Goal: Transaction & Acquisition: Purchase product/service

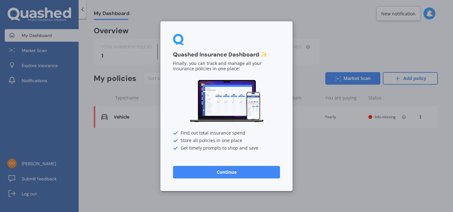
click at [219, 177] on button "Continue" at bounding box center [226, 172] width 107 height 13
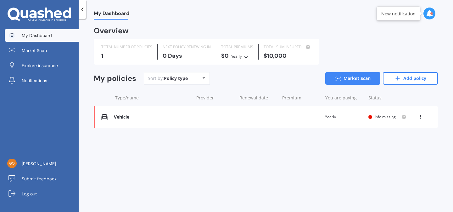
click at [311, 114] on div "Vehicle Renewal date Premium You are paying Yearly Status Info missing View opt…" at bounding box center [266, 117] width 344 height 22
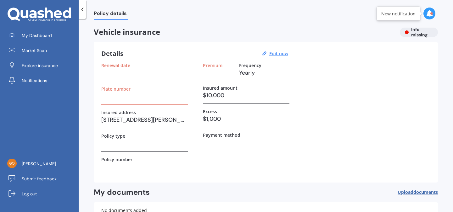
click at [124, 74] on h3 at bounding box center [144, 72] width 86 height 9
click at [280, 55] on u "Edit now" at bounding box center [278, 54] width 19 height 6
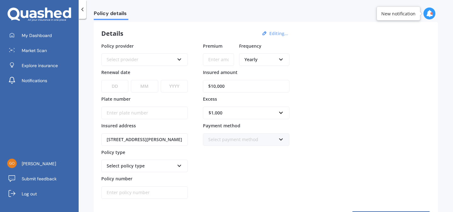
scroll to position [21, 0]
click at [136, 109] on input "Plate number" at bounding box center [144, 112] width 86 height 13
type input "RKF790"
click at [120, 85] on select "DD 01 02 03 04 05 06 07 08 09 10 11 12 13 14 15 16 17 18 19 20 21 22 23 24 25 2…" at bounding box center [114, 86] width 27 height 13
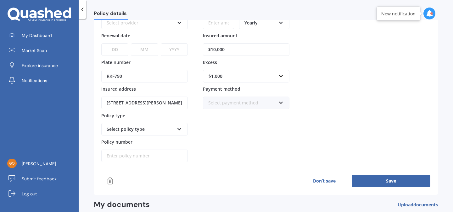
scroll to position [57, 0]
click at [176, 133] on div "Select policy type" at bounding box center [144, 129] width 86 height 13
click at [184, 129] on div "Select policy type" at bounding box center [144, 129] width 86 height 13
click at [180, 129] on icon at bounding box center [179, 128] width 5 height 4
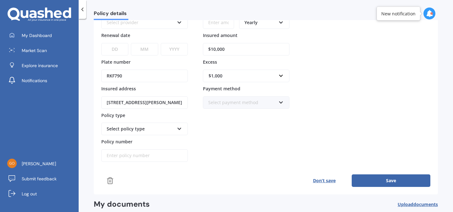
click at [180, 129] on icon at bounding box center [179, 128] width 5 height 4
click at [371, 178] on button "Save" at bounding box center [390, 181] width 79 height 13
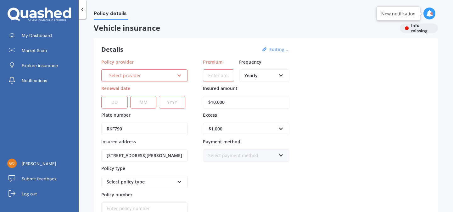
scroll to position [3, 0]
click at [181, 77] on icon at bounding box center [179, 75] width 5 height 4
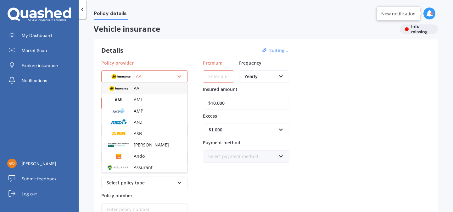
click at [181, 77] on icon at bounding box center [179, 75] width 5 height 4
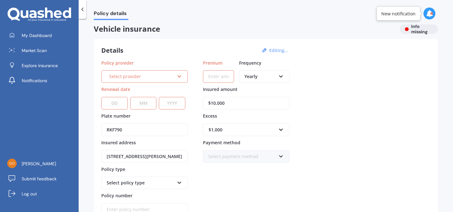
click at [181, 77] on icon at bounding box center [179, 75] width 5 height 4
click at [339, 74] on div "Policy provider AA AA AMI AMP ANZ ASB Aioi Nissay Dowa Ando Assurant Autosure B…" at bounding box center [265, 138] width 329 height 157
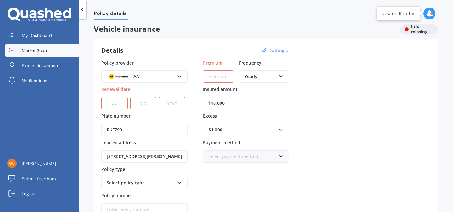
click at [49, 48] on link "Market Scan" at bounding box center [42, 50] width 74 height 13
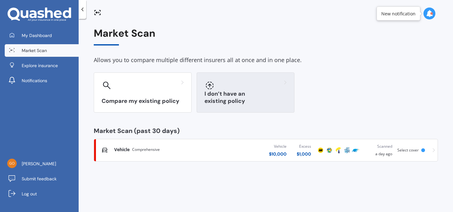
click at [242, 98] on h3 "I don’t have an existing policy" at bounding box center [245, 98] width 82 height 14
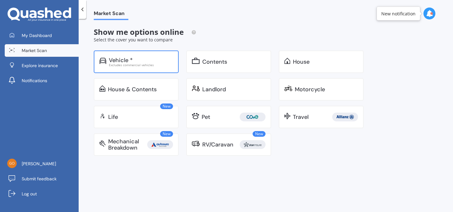
click at [149, 60] on div "Vehicle *" at bounding box center [141, 60] width 64 height 6
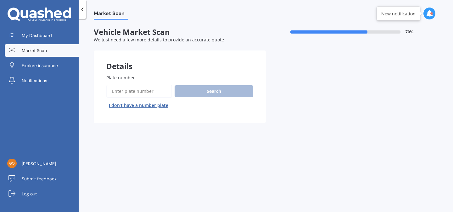
click at [141, 96] on input "Plate number" at bounding box center [139, 91] width 66 height 13
type input "RKF790"
click at [213, 90] on button "Search" at bounding box center [213, 91] width 79 height 12
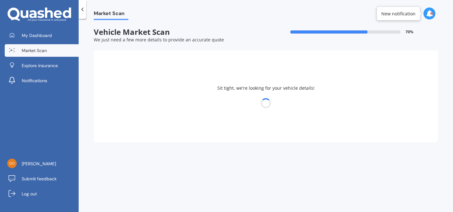
select select "HONDA"
select select "SHUTTLE"
select select "28"
select select "01"
select select "1989"
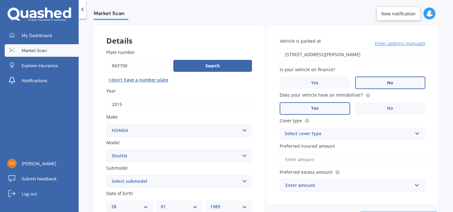
scroll to position [25, 0]
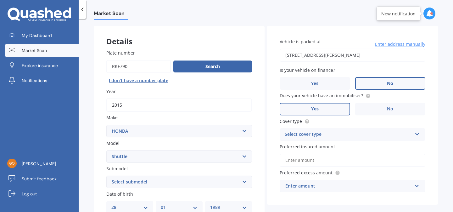
click at [328, 137] on div "Select cover type" at bounding box center [347, 135] width 127 height 8
click at [317, 149] on div "Comprehensive" at bounding box center [352, 146] width 145 height 11
click at [318, 161] on input "Preferred insured amount" at bounding box center [352, 160] width 146 height 13
click at [306, 164] on input "Preferred insured amount" at bounding box center [352, 160] width 146 height 13
click at [270, 154] on div "Vehicle is parked at 39 Mackelvie Street, Grey Lynn, Auckland 1021 Enter addres…" at bounding box center [352, 116] width 171 height 180
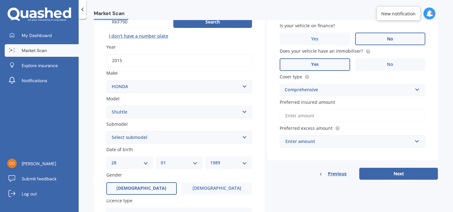
scroll to position [40, 0]
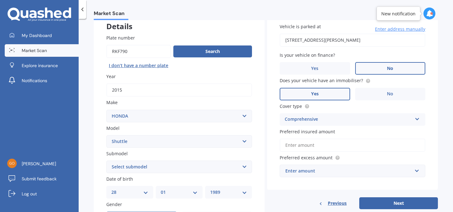
click at [299, 146] on input "Preferred insured amount" at bounding box center [352, 145] width 146 height 13
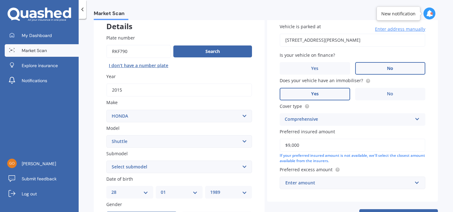
drag, startPoint x: 295, startPoint y: 147, endPoint x: 257, endPoint y: 147, distance: 38.0
click at [257, 147] on div "Details Plate number Search I don’t have a number plate Year 2015 Make Select m…" at bounding box center [266, 175] width 344 height 329
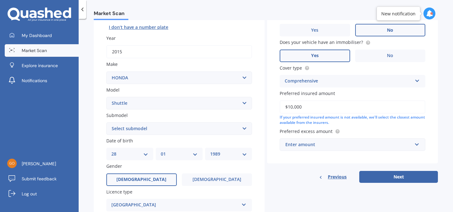
scroll to position [79, 0]
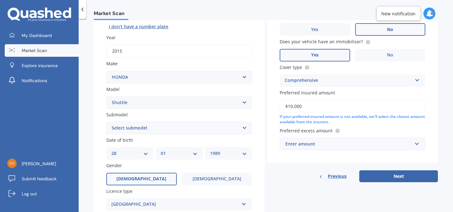
type input "$10,000"
click at [310, 143] on div "Enter amount" at bounding box center [348, 144] width 127 height 7
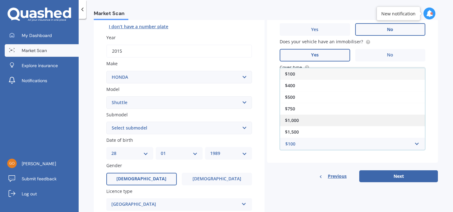
click at [299, 123] on div "$1,000" at bounding box center [352, 121] width 145 height 12
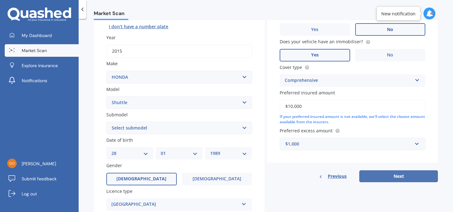
click at [383, 175] on button "Next" at bounding box center [398, 177] width 79 height 12
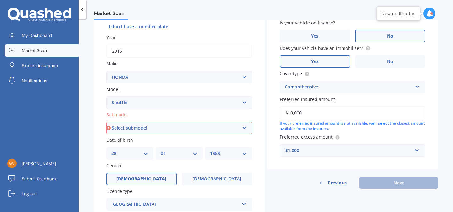
click at [225, 131] on select "Select submodel (All)" at bounding box center [179, 128] width 146 height 13
select select "(ALL)"
click at [106, 123] on select "Select submodel (All)" at bounding box center [179, 128] width 146 height 13
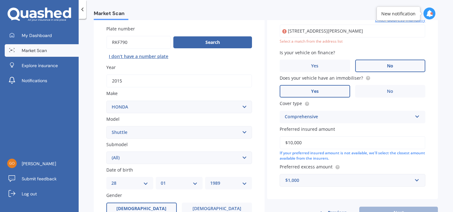
scroll to position [43, 0]
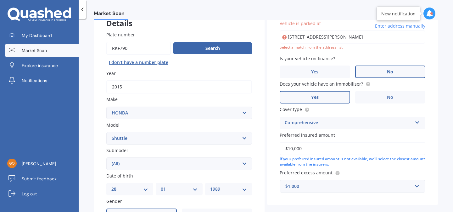
type input "[STREET_ADDRESS][PERSON_NAME]"
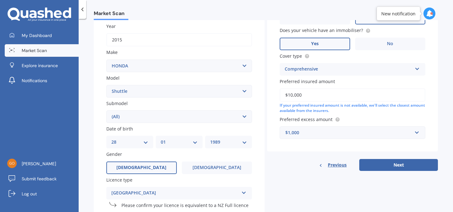
scroll to position [105, 0]
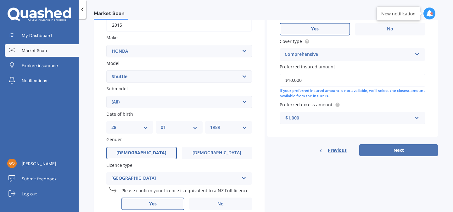
click at [389, 152] on button "Next" at bounding box center [398, 151] width 79 height 12
select select "28"
select select "01"
select select "1989"
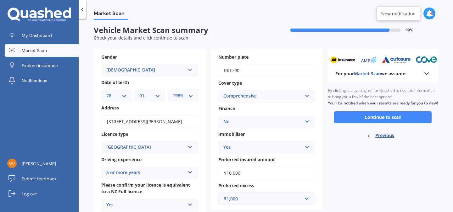
scroll to position [0, 0]
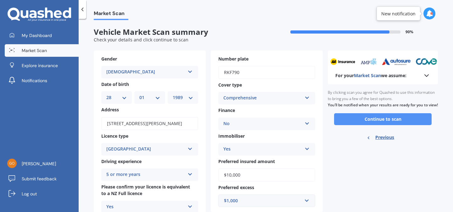
click at [382, 125] on button "Continue to scan" at bounding box center [382, 119] width 97 height 12
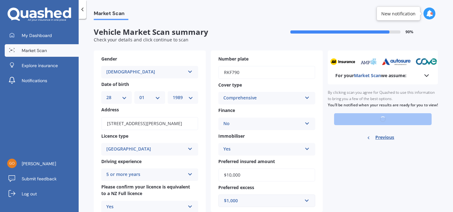
click at [413, 77] on div "Market Scan Vehicle Market Scan summary 90 % Check your details and click conti…" at bounding box center [266, 117] width 374 height 194
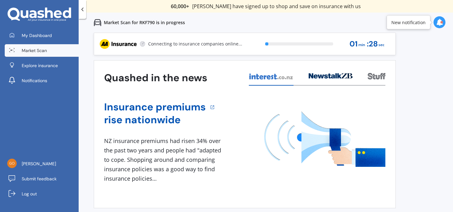
click at [423, 76] on div "Previous 60,000+ Kiwis have signed up to shop and save on insurance with us " H…" at bounding box center [266, 139] width 374 height 212
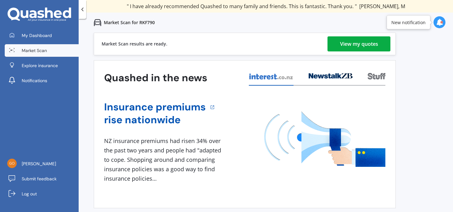
click at [374, 47] on div "View my quotes" at bounding box center [359, 43] width 38 height 15
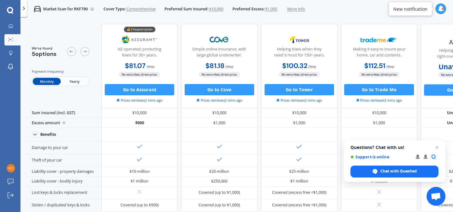
click at [301, 10] on span "More info" at bounding box center [296, 9] width 18 height 6
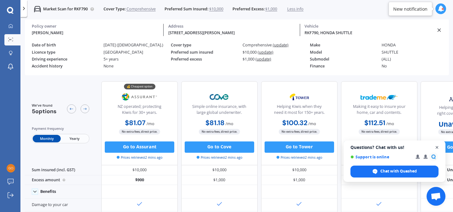
click at [438, 148] on span "Close chat" at bounding box center [437, 148] width 8 height 8
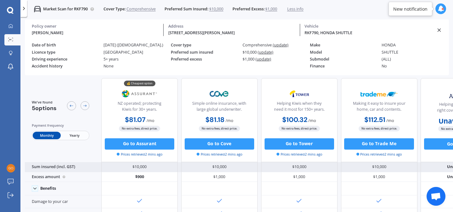
scroll to position [3, 0]
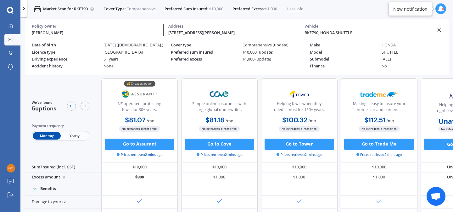
click at [263, 60] on span "(update)" at bounding box center [263, 59] width 16 height 5
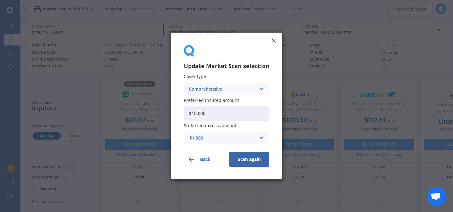
click at [228, 138] on div "$1,000" at bounding box center [222, 138] width 67 height 7
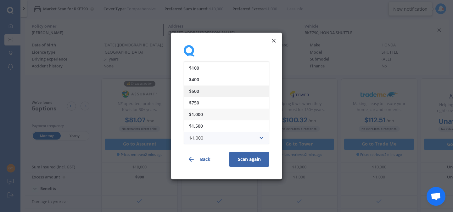
click at [202, 92] on div "$500" at bounding box center [226, 91] width 85 height 12
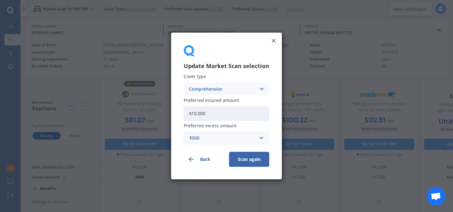
click at [244, 162] on button "Scan again" at bounding box center [249, 159] width 40 height 15
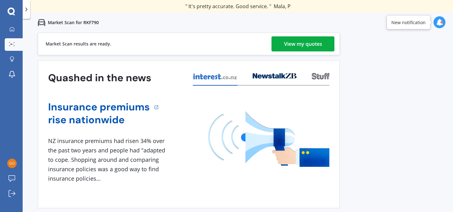
click at [316, 45] on div "View my quotes" at bounding box center [303, 43] width 38 height 15
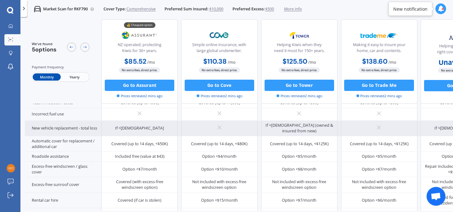
scroll to position [172, 0]
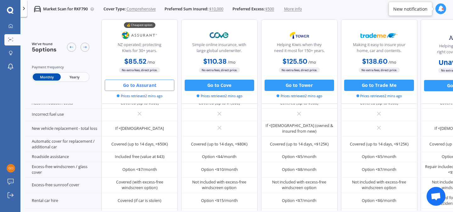
click at [150, 87] on button "Go to Assurant" at bounding box center [139, 85] width 69 height 11
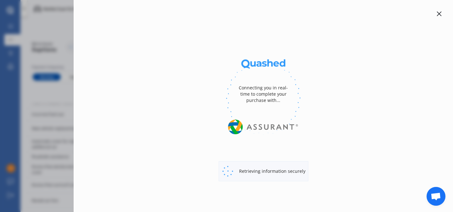
select select "Yearly"
select select "full"
select select "0"
select select "Auckland City"
select select "HONDA"
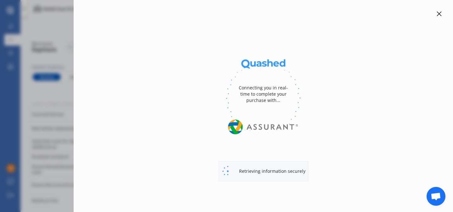
select select "SHUTTLE"
select select "(ALL)"
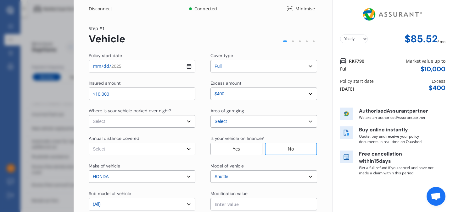
select select "Monthly"
click at [266, 96] on select "Select excess amount $400 $900 $1,400" at bounding box center [263, 94] width 107 height 13
click at [210, 88] on select "Select excess amount $400 $900 $1,400" at bounding box center [263, 94] width 107 height 13
click at [271, 93] on select "Select excess amount $400 $900 $1,400" at bounding box center [263, 94] width 107 height 13
click at [210, 88] on select "Select excess amount $400 $900 $1,400" at bounding box center [263, 94] width 107 height 13
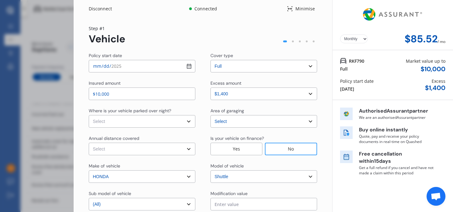
click at [265, 96] on select "Select excess amount $400 $900 $1,400" at bounding box center [263, 94] width 107 height 13
select select "0"
click at [210, 88] on select "Select excess amount $400 $900 $1,400" at bounding box center [263, 94] width 107 height 13
click at [204, 109] on div "Where is your vehicle parked over night? Select In a garage On own property On …" at bounding box center [203, 118] width 228 height 20
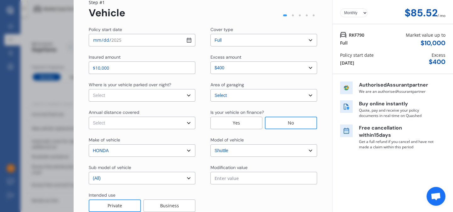
scroll to position [26, 0]
click at [187, 98] on select "Select In a garage On own property On street or road" at bounding box center [142, 96] width 107 height 13
select select "In a garage"
click at [89, 90] on select "Select In a garage On own property On street or road" at bounding box center [142, 96] width 107 height 13
click at [223, 97] on select "Select Auckland City Auckland West Country / Rodney / Gulf Islands Bay Of Plent…" at bounding box center [263, 96] width 107 height 13
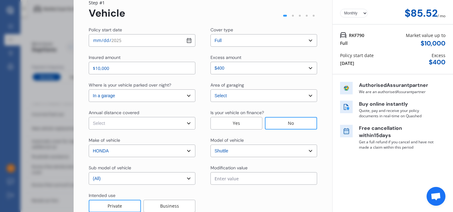
click at [210, 90] on select "Select Auckland City Auckland West Country / Rodney / Gulf Islands Bay Of Plent…" at bounding box center [263, 96] width 107 height 13
click at [178, 98] on select "Select In a garage On own property On street or road" at bounding box center [142, 96] width 107 height 13
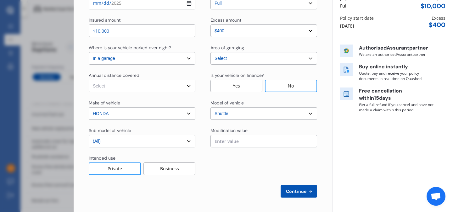
scroll to position [63, 0]
click at [187, 83] on select "Select Low (less than 15,000km per year) Average (15,000-30,000km per year) Hig…" at bounding box center [142, 86] width 107 height 13
select select "20000"
click at [89, 80] on select "Select Low (less than 15,000km per year) Average (15,000-30,000km per year) Hig…" at bounding box center [142, 86] width 107 height 13
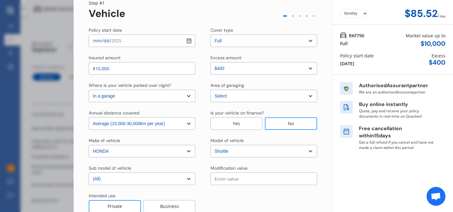
scroll to position [48, 0]
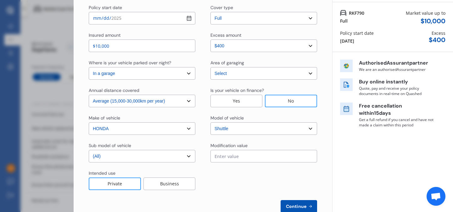
click at [184, 158] on select "Select sub-model (All)" at bounding box center [142, 156] width 107 height 13
click at [89, 150] on select "Select sub-model (All)" at bounding box center [142, 156] width 107 height 13
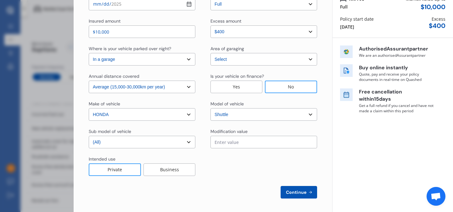
scroll to position [64, 0]
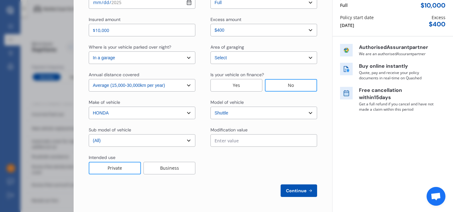
click at [286, 189] on span "Continue" at bounding box center [295, 191] width 23 height 5
select select "Mr"
select select "28"
select select "01"
select select "1989"
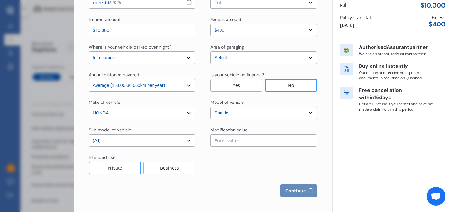
select select "full"
select select "more than 4 years"
select select "New Zealand"
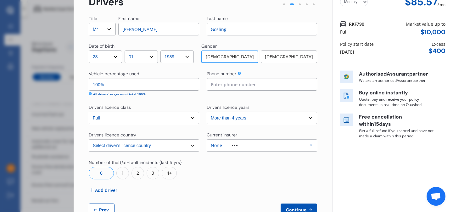
scroll to position [45, 0]
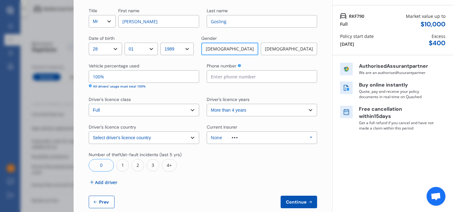
click at [284, 200] on span "Continue" at bounding box center [295, 202] width 23 height 5
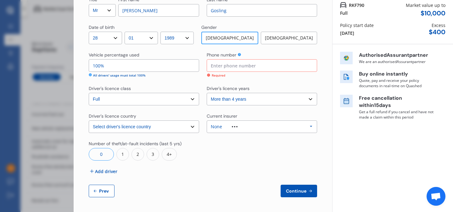
scroll to position [56, 0]
click at [253, 67] on input at bounding box center [261, 65] width 110 height 13
type input "02040101437"
click at [294, 189] on span "Continue" at bounding box center [295, 191] width 23 height 5
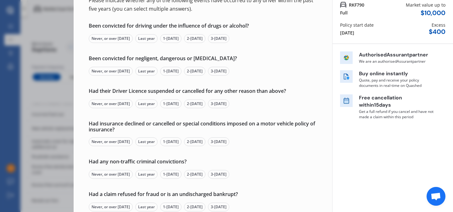
scroll to position [0, 0]
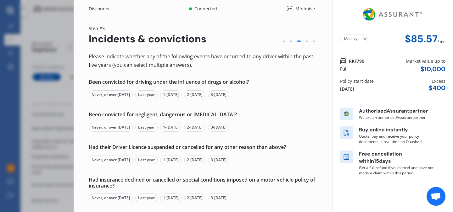
click at [110, 95] on div "Never, or over 5 yrs ago" at bounding box center [111, 95] width 44 height 9
click at [122, 128] on div "Never, or over 5 yrs ago" at bounding box center [111, 127] width 44 height 9
click at [124, 160] on div "Never, or over 5 yrs ago" at bounding box center [111, 160] width 44 height 9
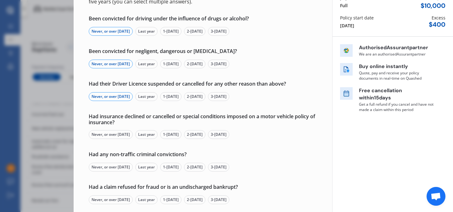
scroll to position [64, 0]
click at [125, 134] on div "Never, or over 5 yrs ago" at bounding box center [111, 134] width 44 height 9
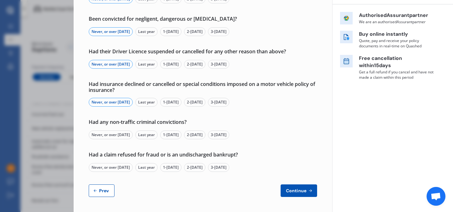
click at [119, 137] on div "Never, or over 5 yrs ago" at bounding box center [111, 135] width 44 height 9
click at [125, 170] on div "Never, or over 5 yrs ago" at bounding box center [111, 167] width 44 height 9
click at [295, 192] on span "Continue" at bounding box center [295, 191] width 23 height 5
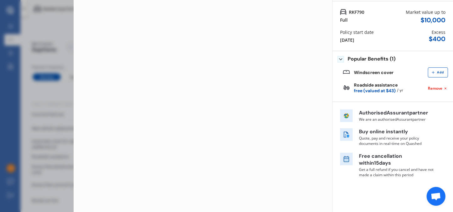
scroll to position [0, 0]
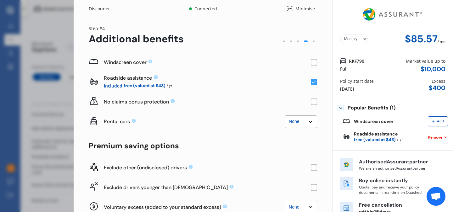
click at [307, 122] on select "None $2,500 $5,000" at bounding box center [300, 122] width 32 height 13
click at [284, 116] on select "None $2,500 $5,000" at bounding box center [300, 122] width 32 height 13
click at [307, 121] on select "None $2,500 $5,000" at bounding box center [300, 122] width 32 height 13
click at [284, 116] on select "None $2,500 $5,000" at bounding box center [300, 122] width 32 height 13
click at [309, 125] on select "None $2,500 $5,000" at bounding box center [300, 122] width 32 height 13
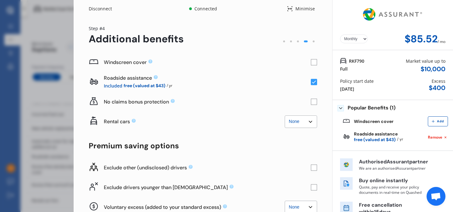
click at [289, 125] on select "None $2,500 $5,000" at bounding box center [300, 122] width 32 height 13
select select "2500.00"
click at [284, 116] on select "None $2,500 $5,000" at bounding box center [300, 122] width 32 height 13
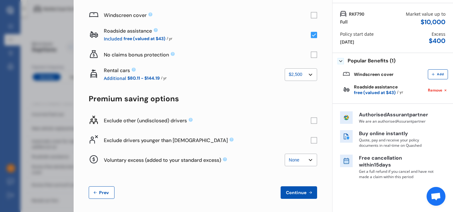
scroll to position [49, 0]
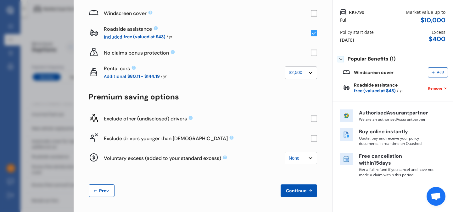
click at [311, 140] on rect at bounding box center [313, 138] width 6 height 6
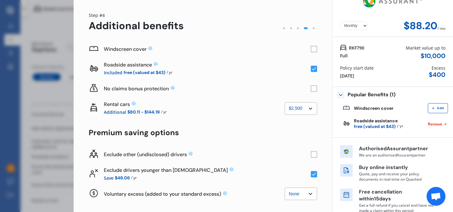
scroll to position [14, 0]
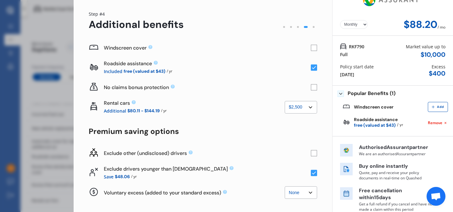
click at [312, 154] on rect at bounding box center [313, 153] width 6 height 6
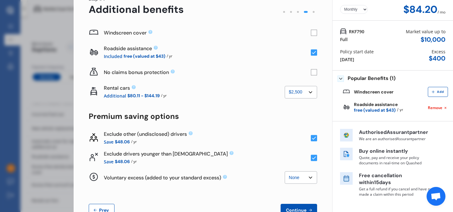
scroll to position [31, 0]
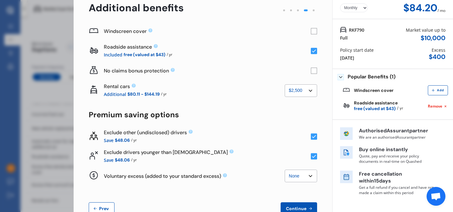
click at [302, 178] on select "None $500 $1,000" at bounding box center [300, 176] width 32 height 13
click at [284, 170] on select "None $500 $1,000" at bounding box center [300, 176] width 32 height 13
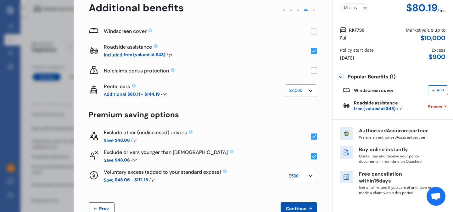
click at [306, 175] on select "None $500 $1,000" at bounding box center [300, 176] width 32 height 13
click at [284, 170] on select "None $500 $1,000" at bounding box center [300, 176] width 32 height 13
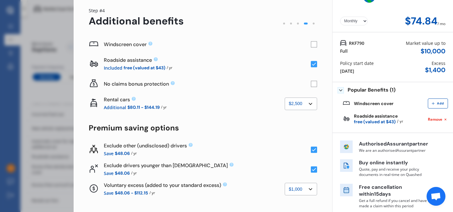
scroll to position [18, 0]
click at [305, 187] on select "None $500 $1,000" at bounding box center [300, 189] width 32 height 13
select select "0"
click at [284, 183] on select "None $500 $1,000" at bounding box center [300, 189] width 32 height 13
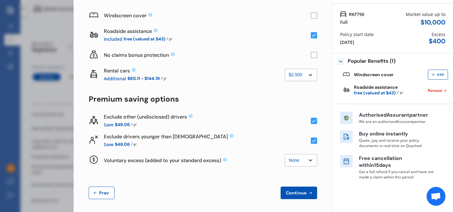
scroll to position [49, 0]
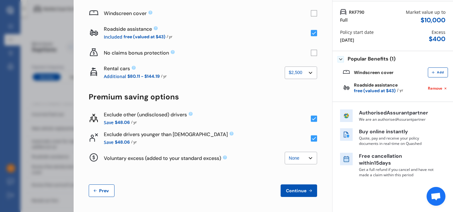
click at [301, 191] on span "Continue" at bounding box center [295, 191] width 23 height 5
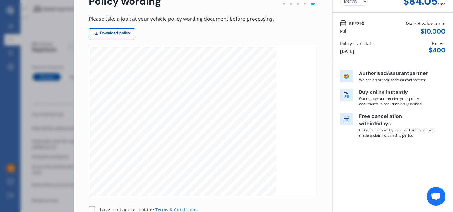
scroll to position [81, 0]
click at [127, 32] on link "Download policy" at bounding box center [112, 33] width 47 height 10
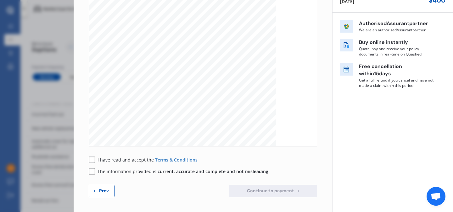
click at [108, 189] on span "Prev" at bounding box center [104, 191] width 13 height 5
select select "2500.00"
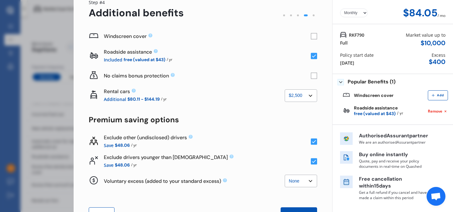
scroll to position [27, 0]
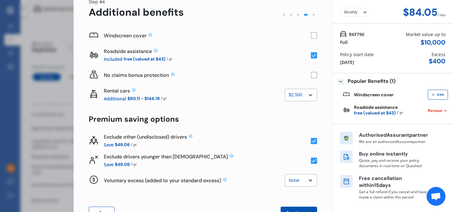
click at [310, 36] on rect at bounding box center [313, 36] width 6 height 6
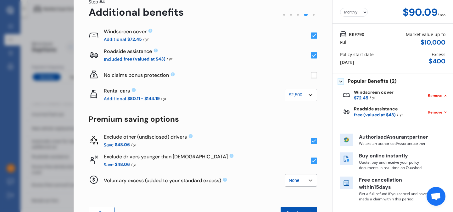
click at [292, 181] on select "None $500 $1,000" at bounding box center [300, 180] width 32 height 13
click at [284, 174] on select "None $500 $1,000" at bounding box center [300, 180] width 32 height 13
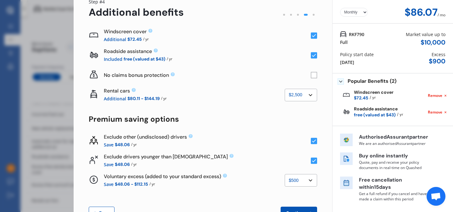
click at [305, 181] on select "None $500 $1,000" at bounding box center [300, 180] width 32 height 13
click at [284, 174] on select "None $500 $1,000" at bounding box center [300, 180] width 32 height 13
click at [305, 184] on select "None $500 $1,000" at bounding box center [300, 180] width 32 height 13
select select "0"
click at [284, 174] on select "None $500 $1,000" at bounding box center [300, 180] width 32 height 13
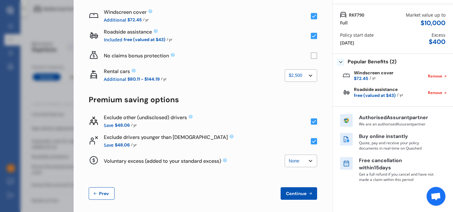
scroll to position [47, 0]
click at [299, 193] on span "Continue" at bounding box center [295, 193] width 23 height 5
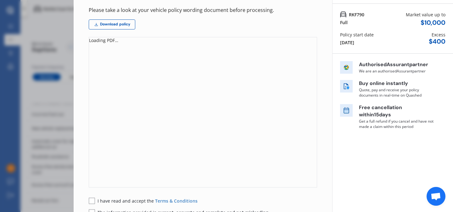
scroll to position [0, 0]
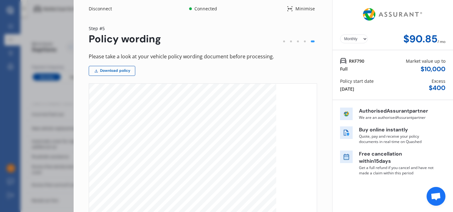
click at [125, 71] on link "Download policy" at bounding box center [112, 71] width 47 height 10
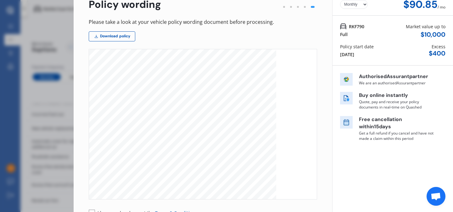
scroll to position [88, 0]
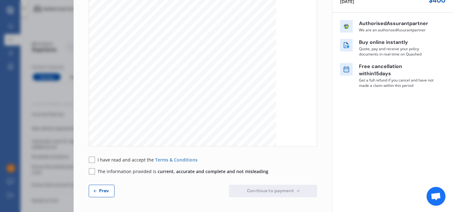
click at [96, 158] on div "I have read and accept the Terms & Conditions" at bounding box center [143, 160] width 109 height 7
click at [91, 173] on rect at bounding box center [92, 171] width 6 height 6
click at [92, 159] on rect at bounding box center [92, 160] width 6 height 6
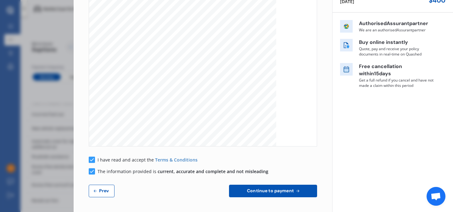
click at [264, 195] on button "Continue to payment" at bounding box center [273, 191] width 88 height 13
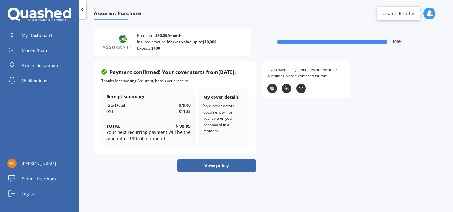
click at [224, 166] on button "View policy" at bounding box center [216, 166] width 79 height 13
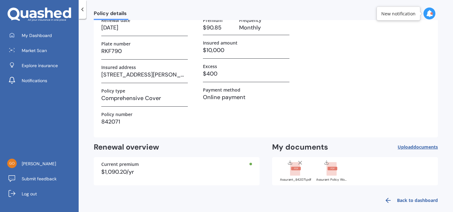
scroll to position [52, 0]
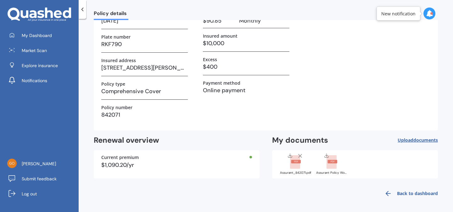
click at [426, 142] on span "documents" at bounding box center [425, 140] width 25 height 6
